Goal: Transaction & Acquisition: Purchase product/service

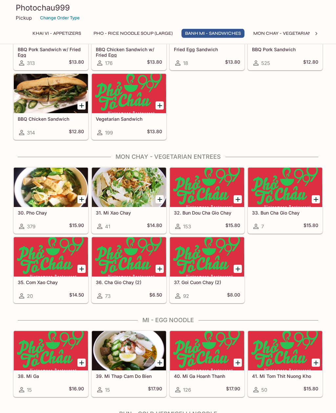
scroll to position [810, 0]
click at [37, 195] on div at bounding box center [51, 187] width 74 height 39
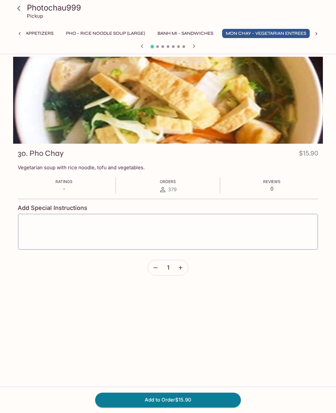
scroll to position [0, 30]
click at [20, 9] on icon at bounding box center [18, 8] width 11 height 11
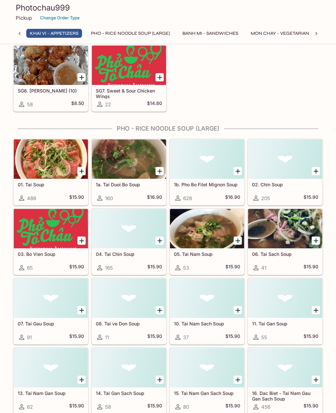
scroll to position [94, 0]
click at [121, 160] on div at bounding box center [129, 158] width 74 height 39
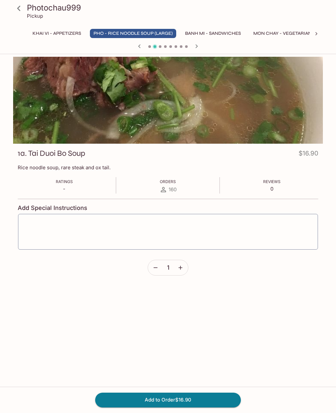
click at [19, 10] on icon at bounding box center [18, 8] width 3 height 5
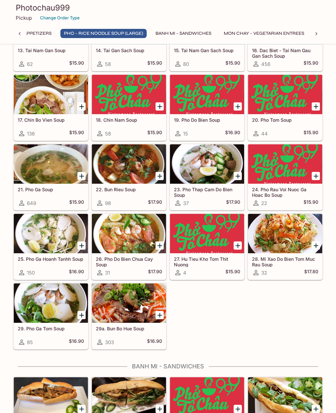
click at [35, 173] on div at bounding box center [51, 163] width 74 height 39
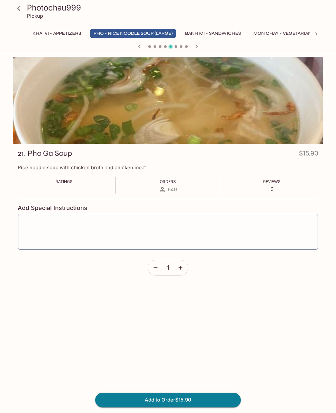
click at [18, 6] on icon at bounding box center [18, 8] width 11 height 11
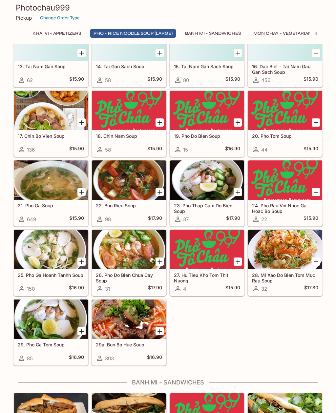
scroll to position [420, 0]
click at [41, 187] on div at bounding box center [51, 180] width 74 height 39
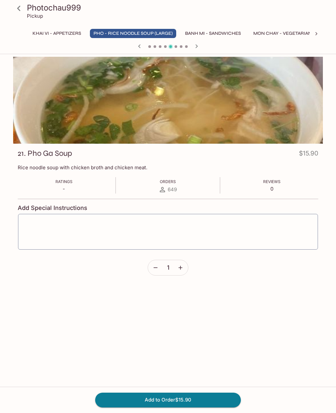
click at [21, 11] on icon at bounding box center [18, 8] width 11 height 11
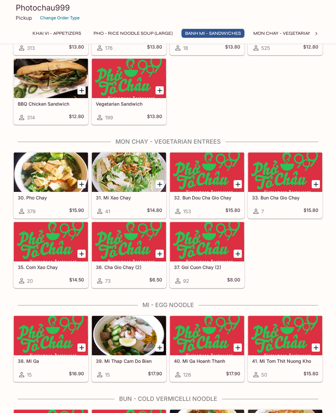
scroll to position [824, 0]
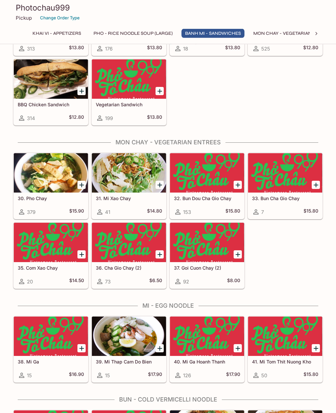
click at [44, 183] on div at bounding box center [51, 173] width 74 height 39
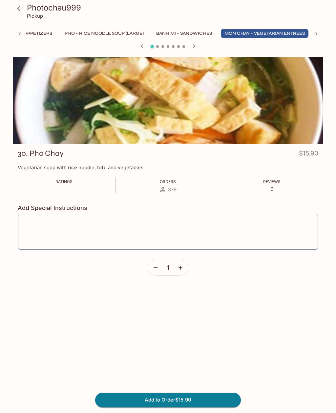
scroll to position [0, 30]
click at [204, 407] on button "Add to Order $15.90" at bounding box center [168, 400] width 146 height 14
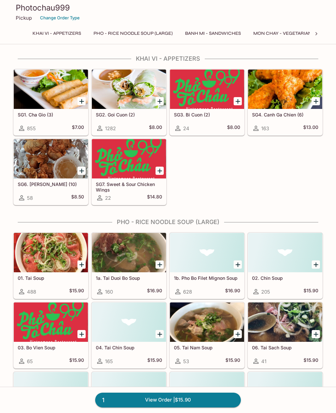
click at [56, 35] on button "Khai Vi - Appetizers" at bounding box center [57, 33] width 56 height 9
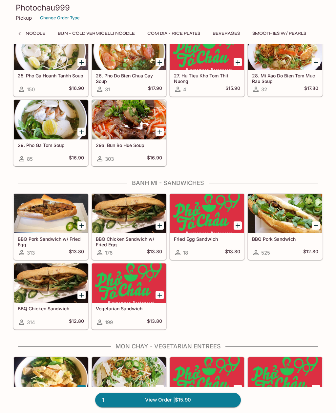
scroll to position [0, 347]
click at [253, 32] on button "Smoothies w/ Pearls" at bounding box center [279, 33] width 61 height 9
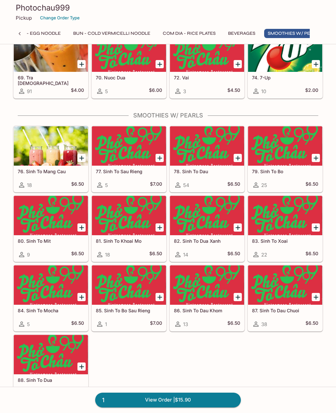
scroll to position [0, 323]
click at [189, 33] on button "Com Dia - Rice Plates" at bounding box center [193, 33] width 60 height 9
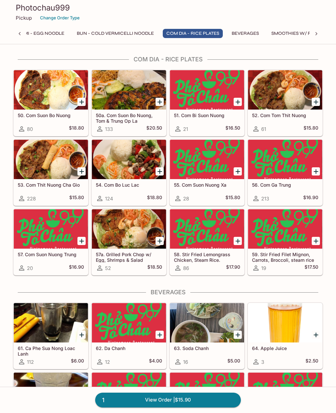
click at [90, 31] on button "Bun - Cold Vermicelli Noodle" at bounding box center [115, 33] width 84 height 9
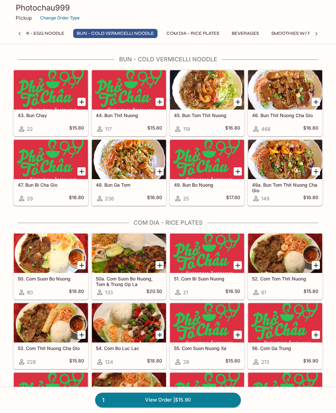
click at [65, 36] on button "Mi - Egg Noodle" at bounding box center [44, 33] width 48 height 9
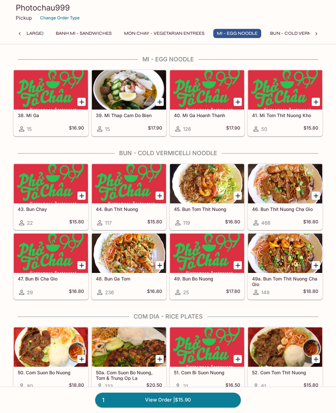
scroll to position [0, 119]
click at [70, 37] on button "Banh Mi - Sandwiches" at bounding box center [93, 33] width 63 height 9
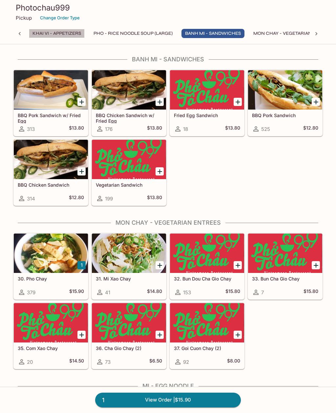
scroll to position [0, 0]
click at [46, 34] on button "Khai Vi - Appetizers" at bounding box center [57, 33] width 56 height 9
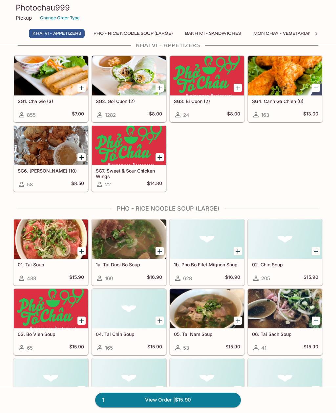
scroll to position [13, 0]
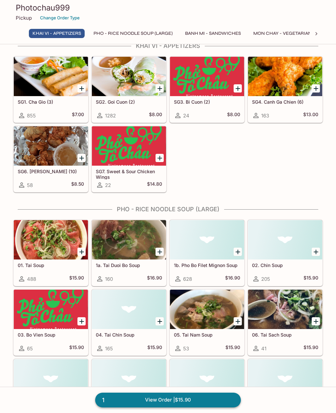
click at [219, 403] on link "1 View Order | $15.90" at bounding box center [168, 400] width 146 height 14
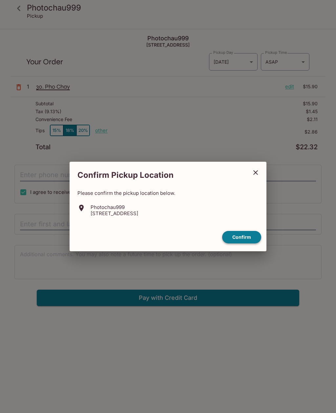
click at [248, 243] on button "Confirm" at bounding box center [241, 237] width 39 height 13
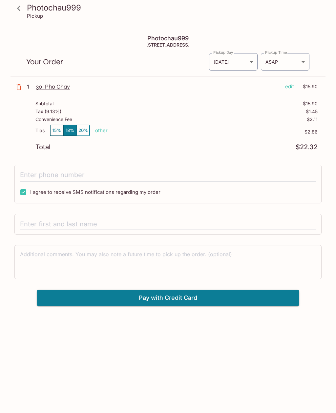
click at [18, 24] on div "Photochau999 Pickup" at bounding box center [168, 13] width 315 height 26
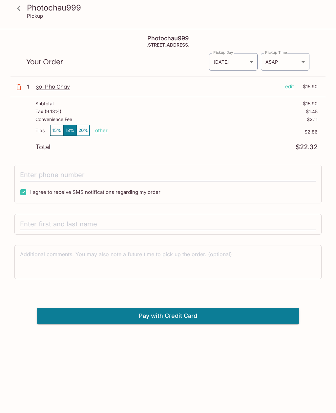
click at [18, 20] on div "Photochau999 Pickup" at bounding box center [168, 13] width 315 height 26
click at [21, 25] on div "Photochau999 Pickup" at bounding box center [168, 13] width 315 height 26
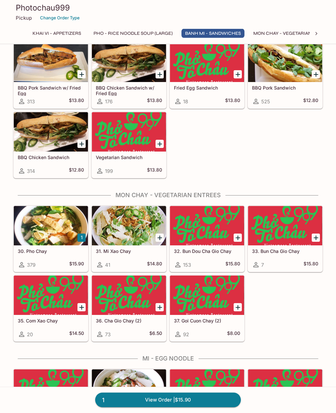
scroll to position [771, 0]
click at [52, 236] on div at bounding box center [51, 225] width 74 height 39
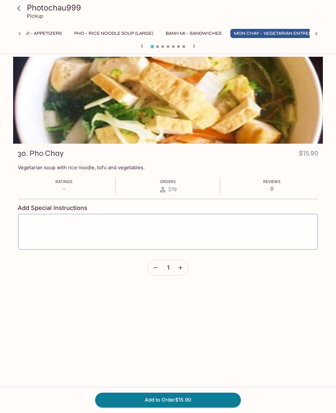
scroll to position [0, 30]
click at [24, 13] on icon at bounding box center [18, 8] width 11 height 11
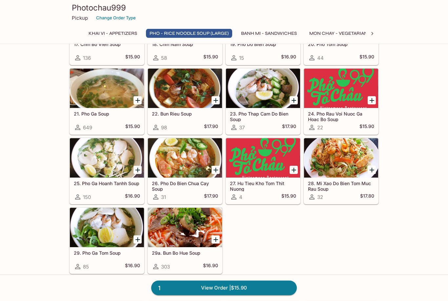
scroll to position [512, 0]
click at [106, 99] on div at bounding box center [107, 88] width 74 height 39
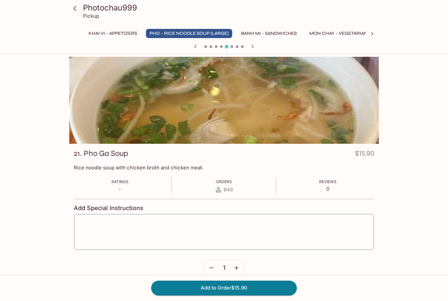
click at [73, 11] on icon at bounding box center [74, 8] width 11 height 11
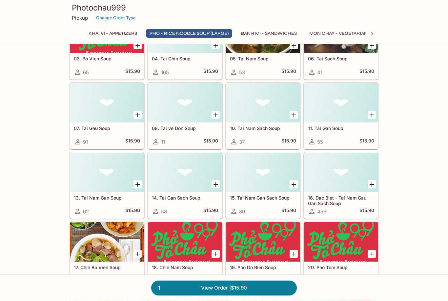
click at [336, 29] on button "Mon Chay - Vegetarian Entrees" at bounding box center [350, 33] width 88 height 9
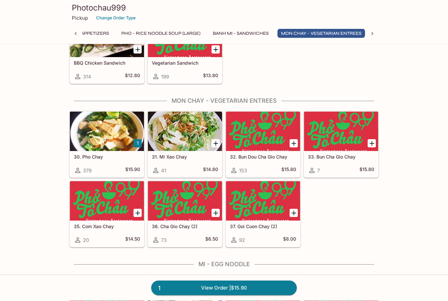
scroll to position [907, 0]
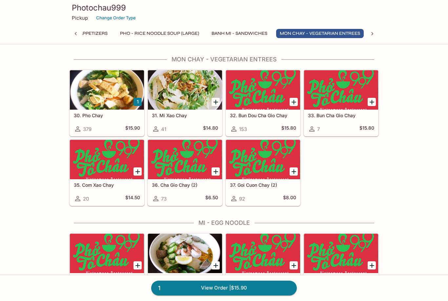
click at [112, 102] on div at bounding box center [107, 89] width 74 height 39
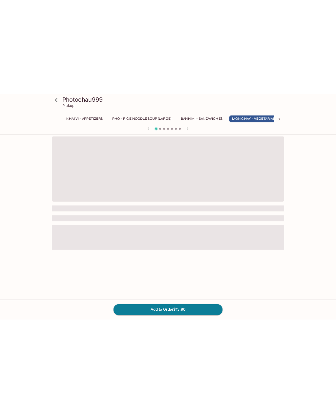
scroll to position [0, 30]
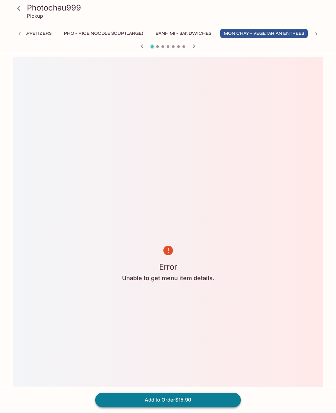
click at [197, 404] on button "Add to Order $15.90" at bounding box center [168, 400] width 146 height 14
click at [203, 403] on button "Add to Order $15.90" at bounding box center [168, 400] width 146 height 14
click at [204, 401] on button "Add to Order $15.90" at bounding box center [168, 400] width 146 height 14
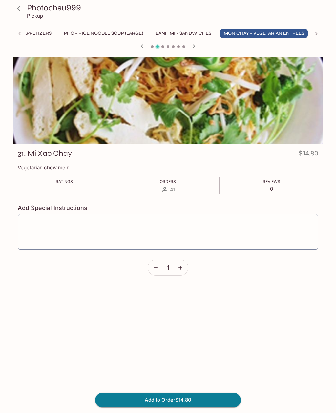
click at [26, 11] on link at bounding box center [19, 8] width 16 height 16
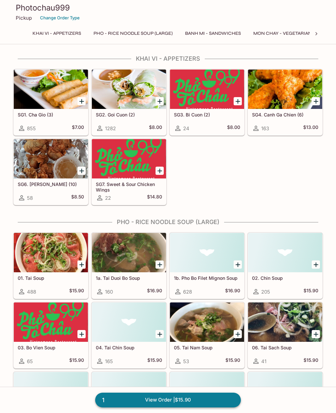
click at [180, 401] on link "1 View Order | $15.90" at bounding box center [168, 400] width 146 height 14
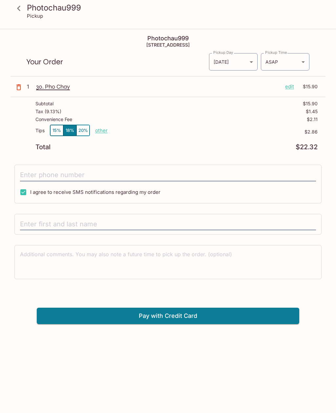
click at [49, 90] on p "30. Pho Chay" at bounding box center [158, 86] width 244 height 7
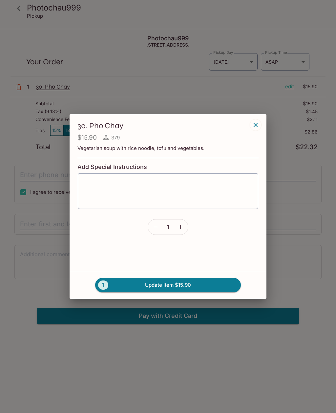
click at [179, 227] on icon "button" at bounding box center [181, 227] width 4 height 4
click at [196, 285] on button "2 Update Item $31.80" at bounding box center [168, 285] width 146 height 14
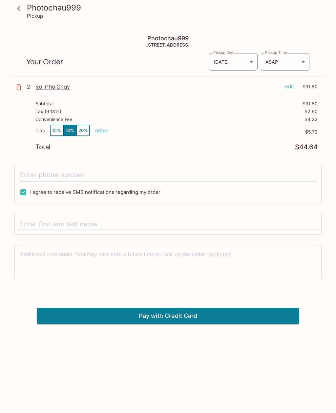
click at [26, 10] on link at bounding box center [19, 8] width 16 height 16
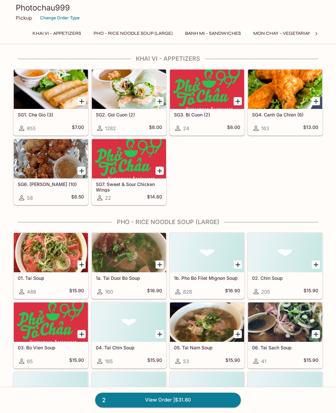
click at [159, 99] on icon "Add SG2. Goi Cuon (2)" at bounding box center [160, 101] width 8 height 8
click at [278, 97] on div at bounding box center [285, 89] width 74 height 39
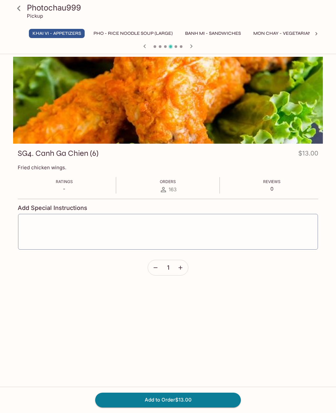
click at [185, 264] on button "button" at bounding box center [180, 267] width 15 height 15
click at [24, 8] on icon at bounding box center [18, 8] width 11 height 11
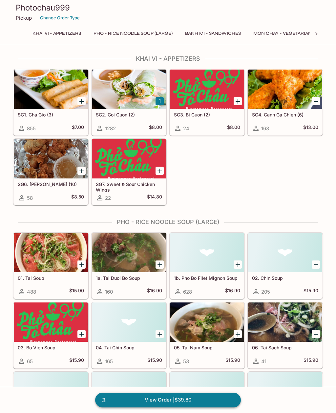
click at [152, 400] on link "3 View Order | $39.80" at bounding box center [168, 400] width 146 height 14
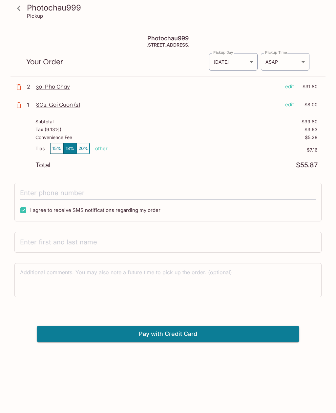
click at [55, 107] on p "SG2. Goi Cuon (2)" at bounding box center [158, 104] width 244 height 7
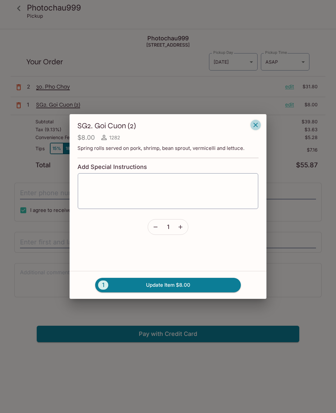
click at [257, 128] on icon "button" at bounding box center [256, 125] width 8 height 8
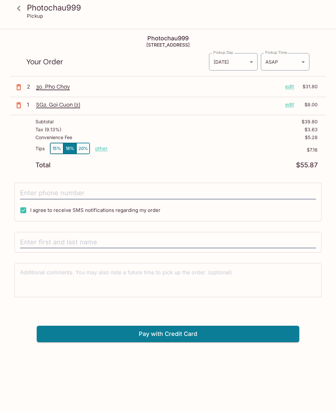
click at [22, 10] on icon at bounding box center [18, 8] width 11 height 11
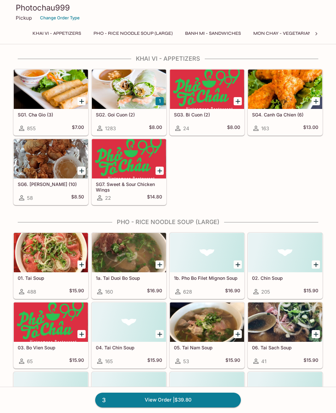
click at [283, 99] on div at bounding box center [285, 89] width 74 height 39
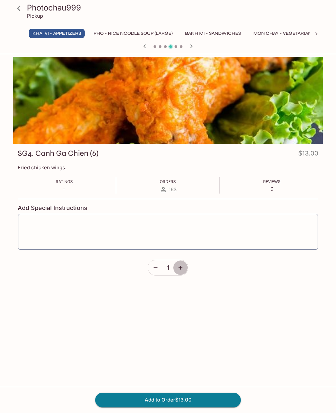
click at [182, 269] on icon "button" at bounding box center [180, 268] width 7 height 7
click at [206, 402] on button "Add to Order $26.00" at bounding box center [168, 400] width 146 height 14
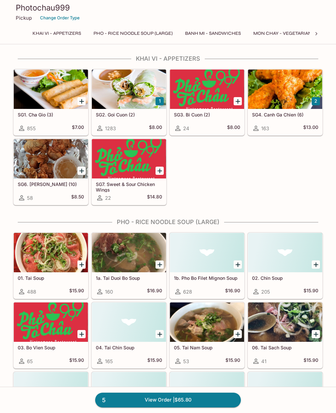
click at [80, 102] on icon "Add SG1. Cha Gio (3)" at bounding box center [82, 101] width 8 height 8
click at [81, 104] on button "1" at bounding box center [81, 101] width 8 height 8
click at [85, 171] on icon "Add SG6. Hoanh Thanh Chien (10)" at bounding box center [82, 171] width 8 height 8
click at [195, 402] on link "8 View Order | $88.30" at bounding box center [168, 400] width 146 height 14
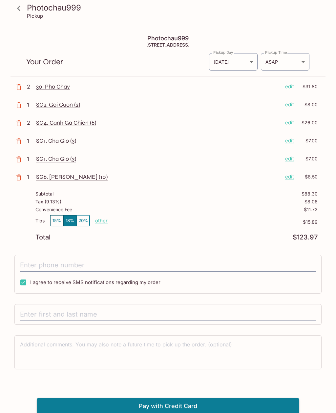
click at [58, 224] on button "15%" at bounding box center [56, 220] width 13 height 11
click at [288, 64] on body "Photochau999 Pickup Photochau999 [STREET_ADDRESS] Your Order Pickup Day [DATE] …" at bounding box center [168, 236] width 336 height 413
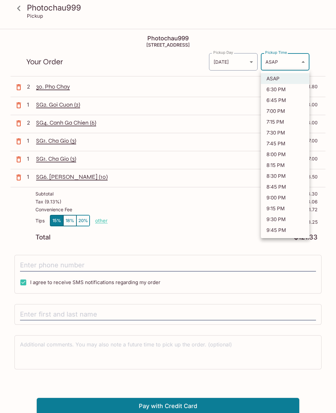
click at [285, 113] on li "7:00 PM" at bounding box center [285, 111] width 49 height 11
type input "[DATE]T02:00:04.000000Z"
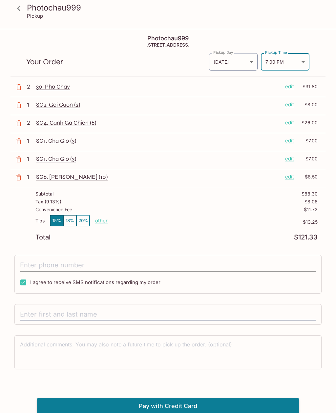
click at [97, 266] on input "tel" at bounding box center [168, 265] width 296 height 12
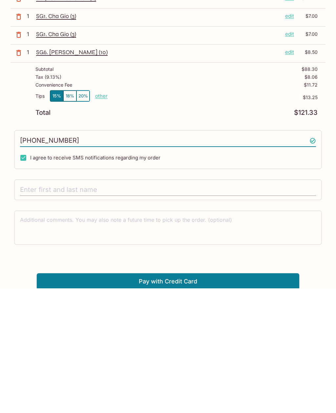
type input "[PHONE_NUMBER]"
click at [33, 309] on input "text" at bounding box center [168, 315] width 296 height 12
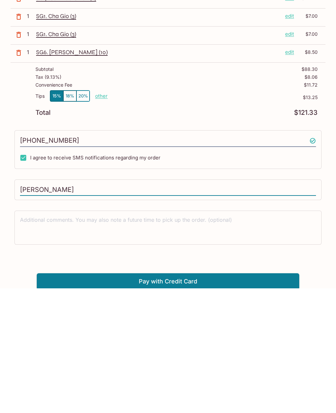
type input "[PERSON_NAME]"
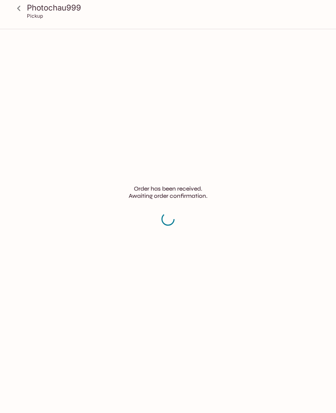
scroll to position [21, 0]
